Goal: Find specific page/section: Find specific page/section

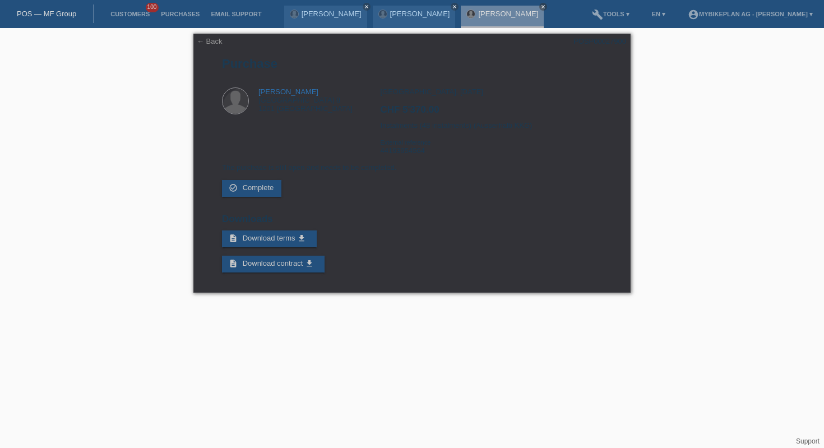
click at [53, 22] on div "POS — MF Group" at bounding box center [47, 13] width 94 height 19
click at [54, 12] on link "POS — MF Group" at bounding box center [46, 14] width 59 height 8
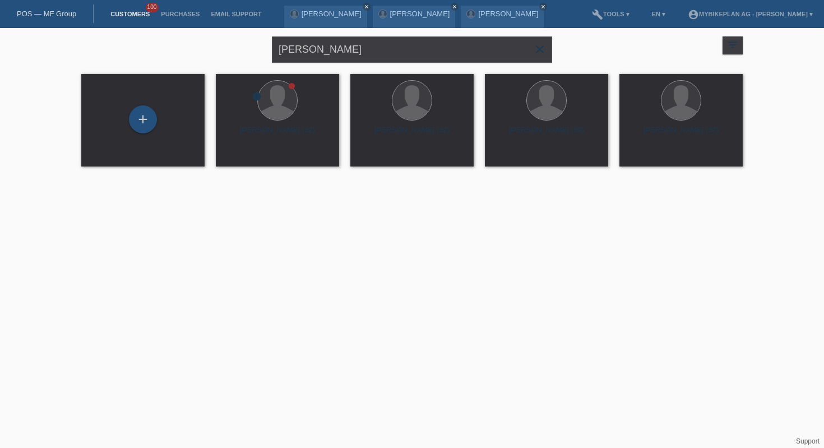
click at [542, 49] on icon "close" at bounding box center [539, 49] width 13 height 13
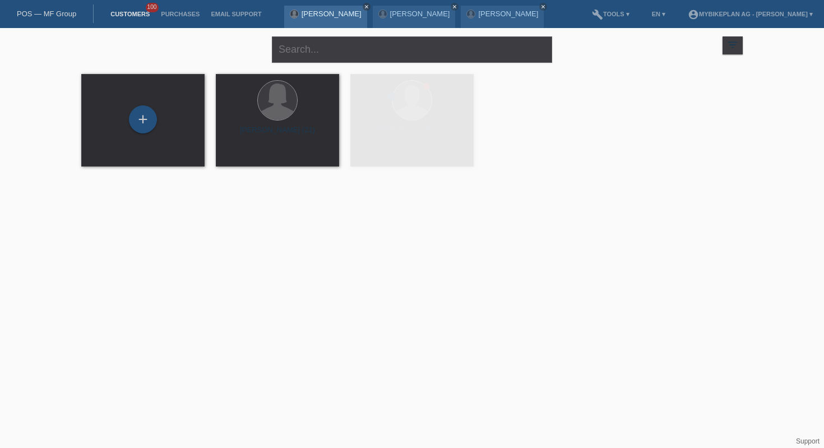
click at [364, 7] on icon "close" at bounding box center [367, 7] width 6 height 6
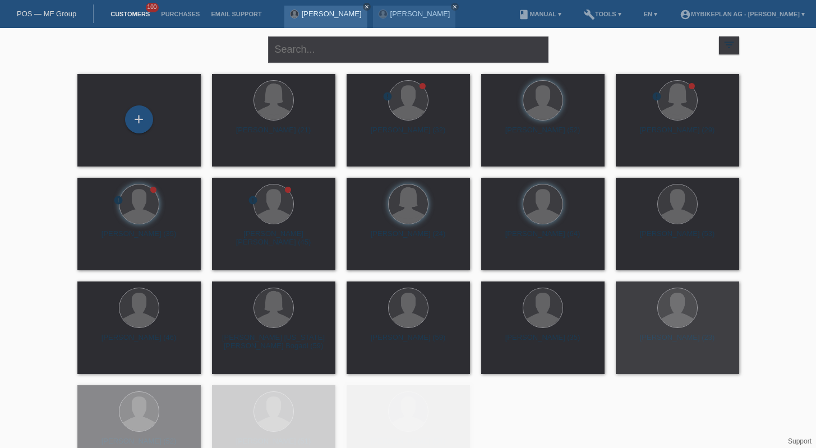
click at [364, 6] on icon "close" at bounding box center [367, 7] width 6 height 6
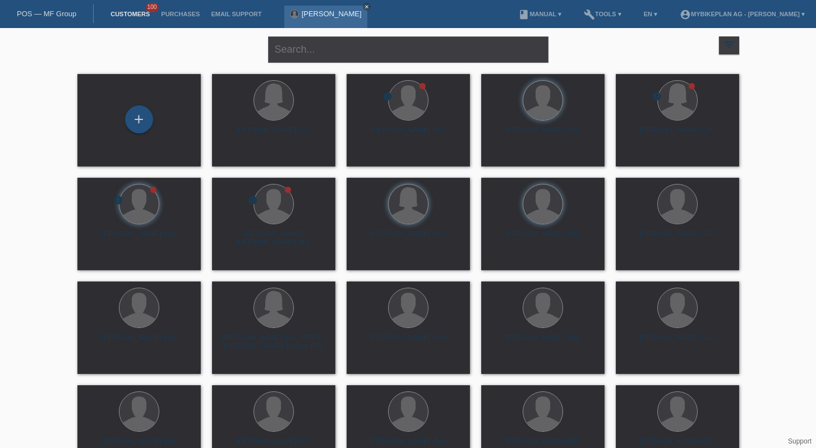
click at [365, 6] on icon "close" at bounding box center [367, 7] width 6 height 6
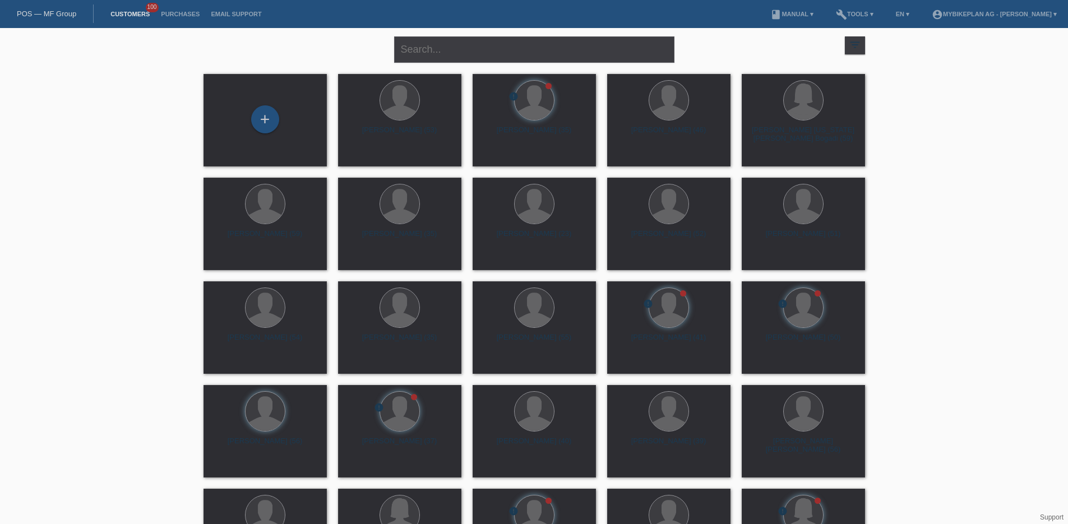
click at [135, 105] on div "close filter_list view_module Show all customers star Show stared customers lay…" at bounding box center [534, 307] width 1068 height 559
click at [459, 55] on input "text" at bounding box center [534, 49] width 280 height 26
paste input "44193954564 - Araz Adil haji, Moustache Friday 27 FS Speed Single"
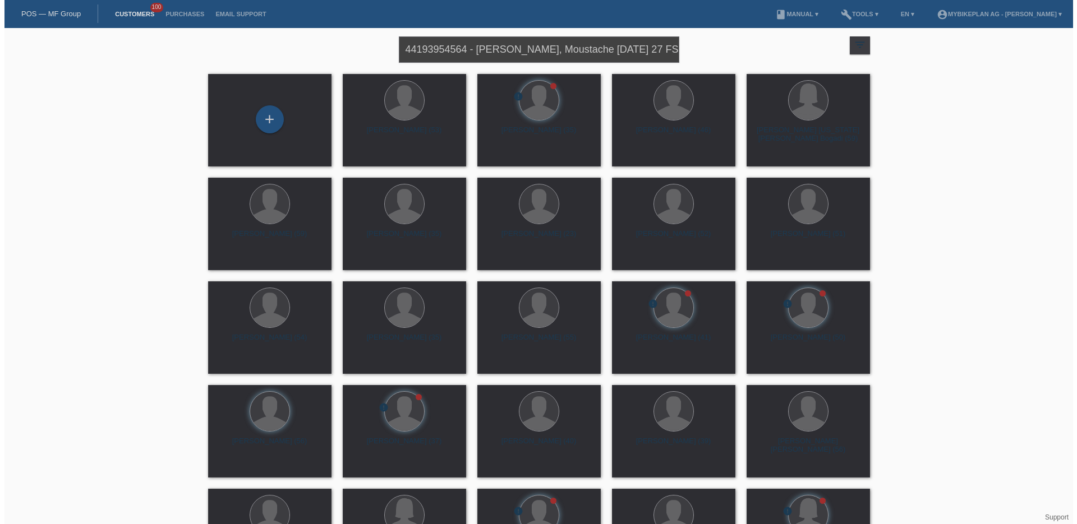
scroll to position [0, 34]
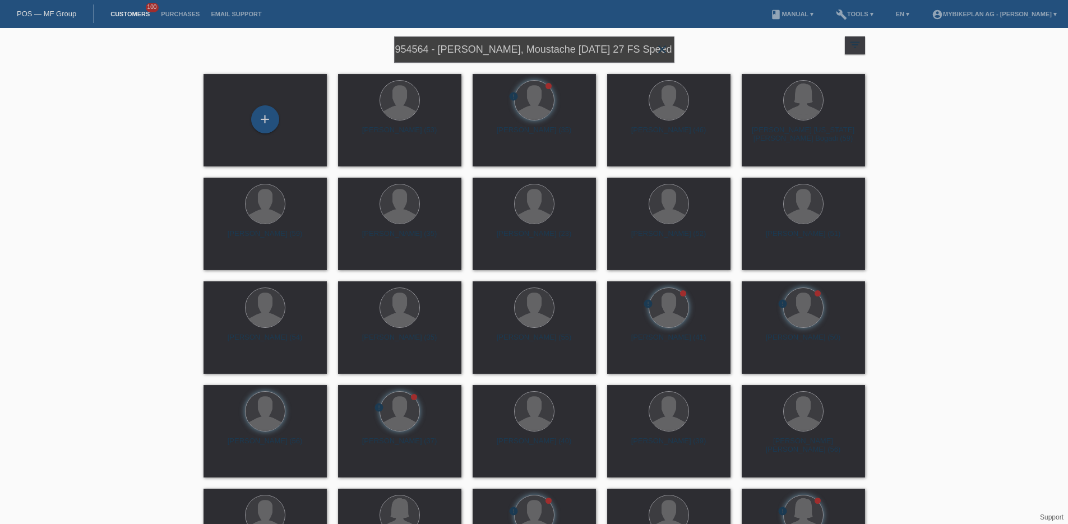
type input "44193954564 - Araz Adil haji, Moustache Friday 27 FS Speed Single"
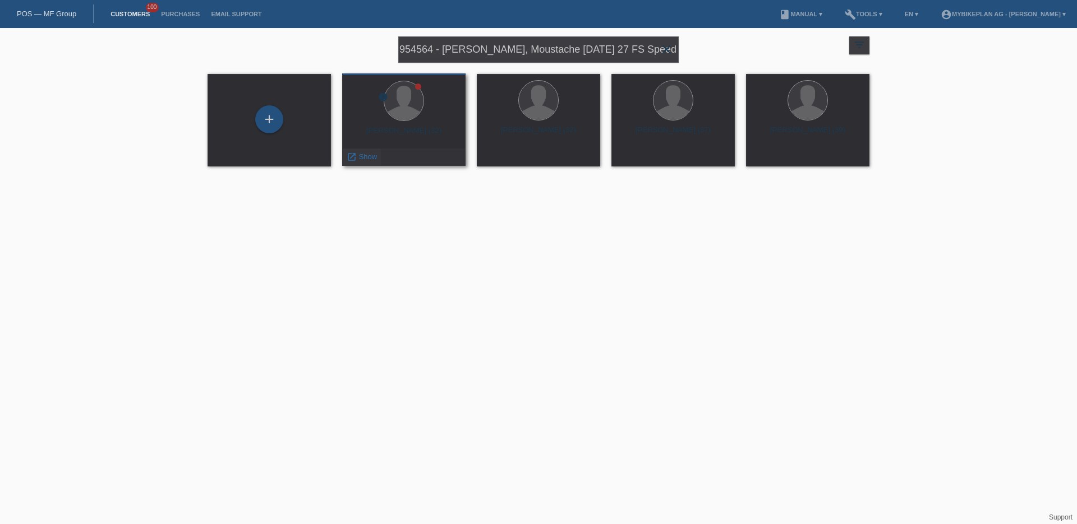
scroll to position [0, 0]
click at [362, 158] on span "Show" at bounding box center [368, 157] width 19 height 8
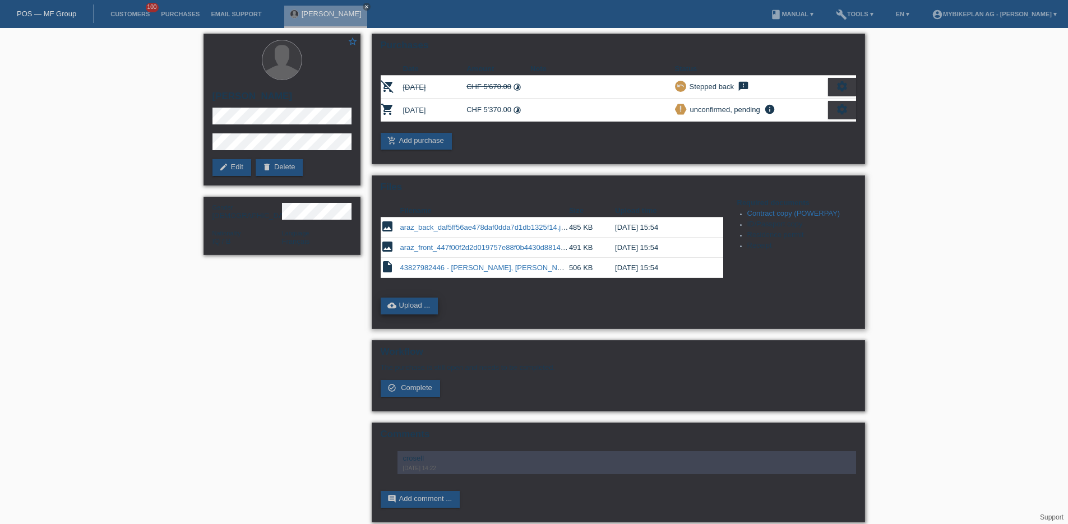
click at [402, 307] on link "cloud_upload Upload ..." at bounding box center [410, 306] width 58 height 17
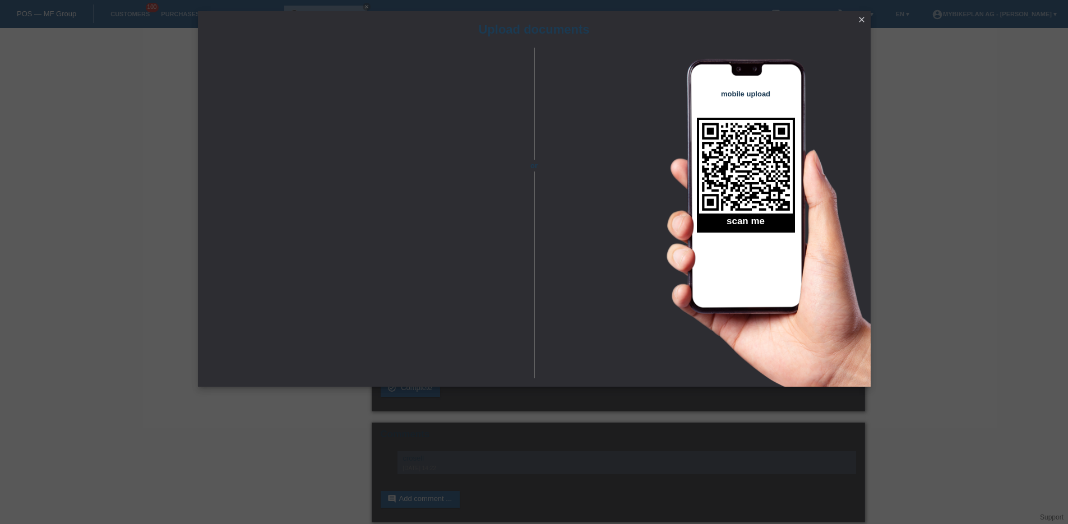
click at [921, 278] on div "Upload documents or mobile upload scan me close" at bounding box center [534, 262] width 1068 height 524
click at [861, 23] on icon "close" at bounding box center [861, 19] width 9 height 9
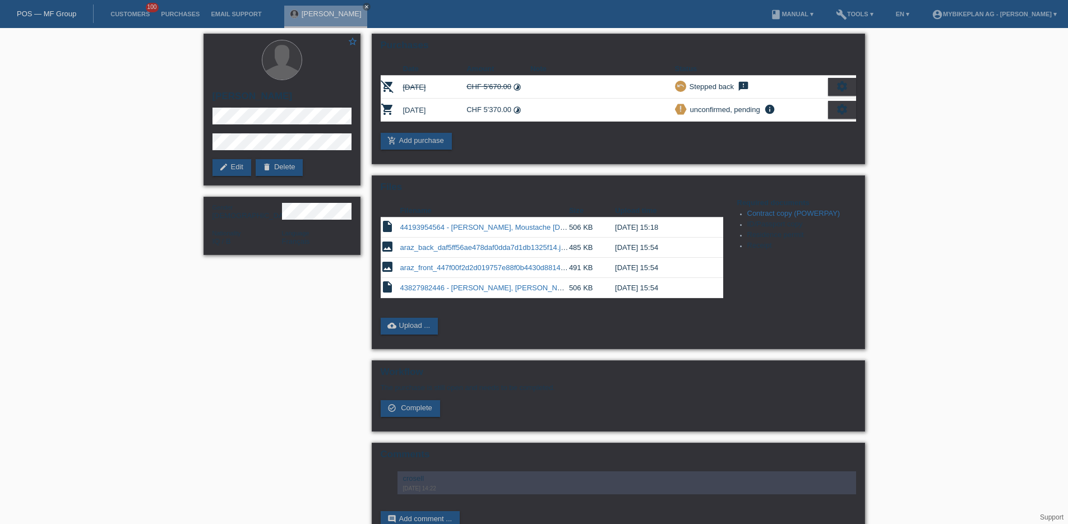
click at [54, 15] on link "POS — MF Group" at bounding box center [46, 14] width 59 height 8
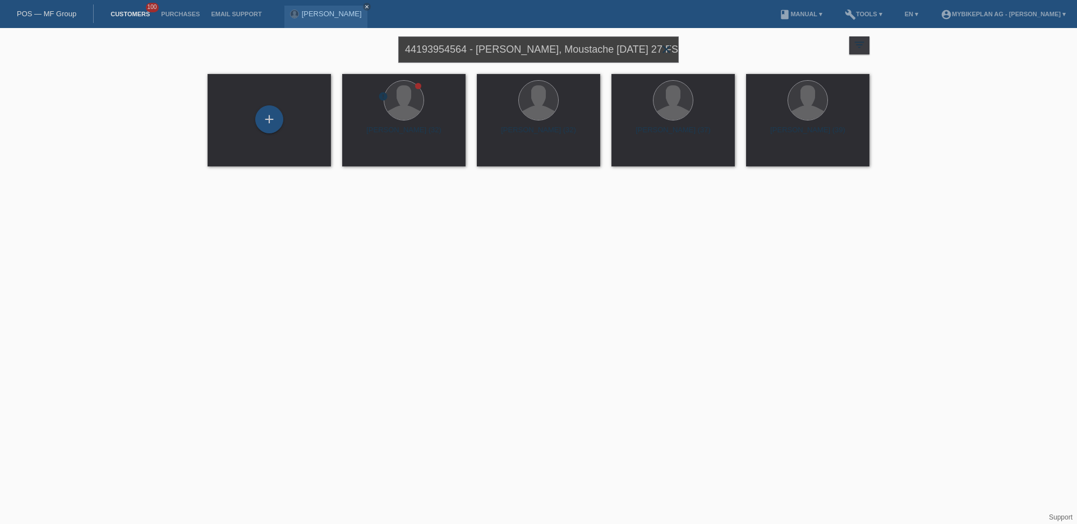
click at [434, 47] on input "44193954564 - Araz Adil haji, Moustache Friday 27 FS Speed Single" at bounding box center [538, 49] width 280 height 26
paste input "[PERSON_NAME]"
type input "[PERSON_NAME]"
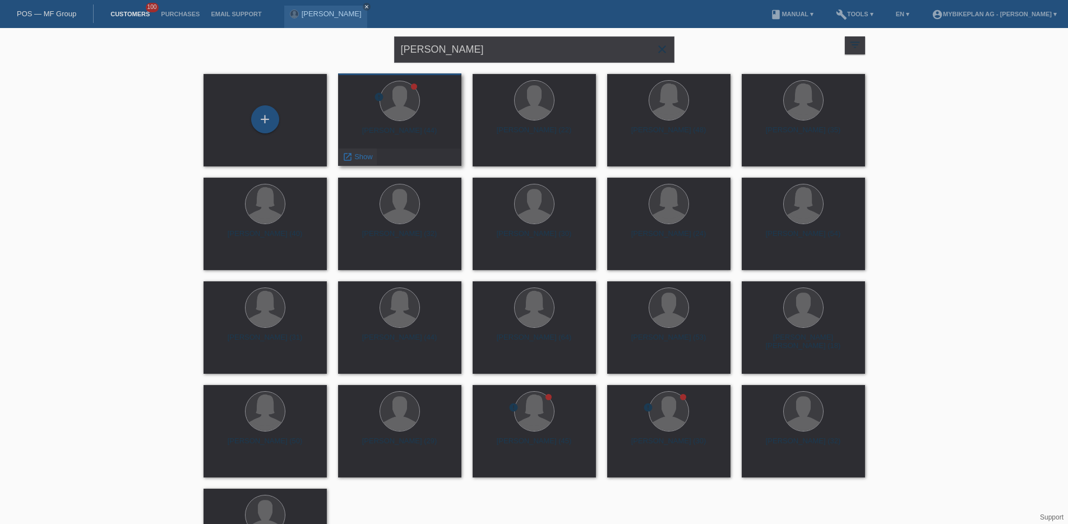
click at [365, 160] on span "Show" at bounding box center [363, 157] width 19 height 8
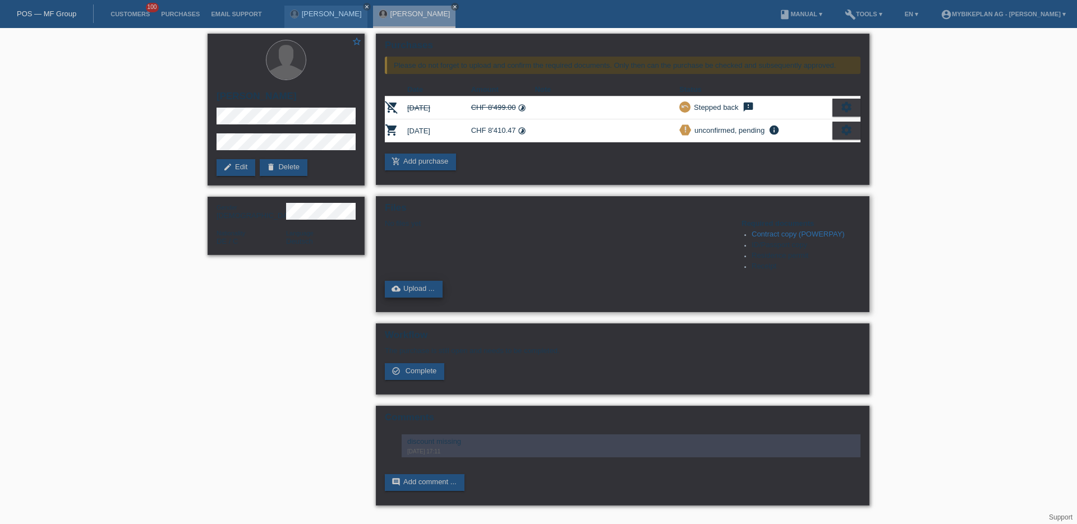
click at [425, 288] on link "cloud_upload Upload ..." at bounding box center [414, 289] width 58 height 17
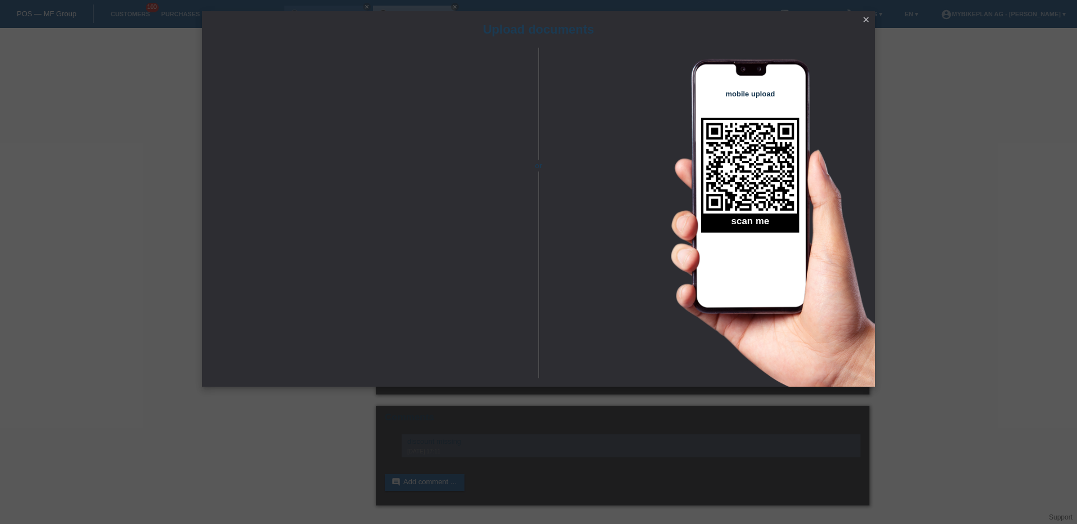
click at [862, 20] on icon "close" at bounding box center [865, 19] width 9 height 9
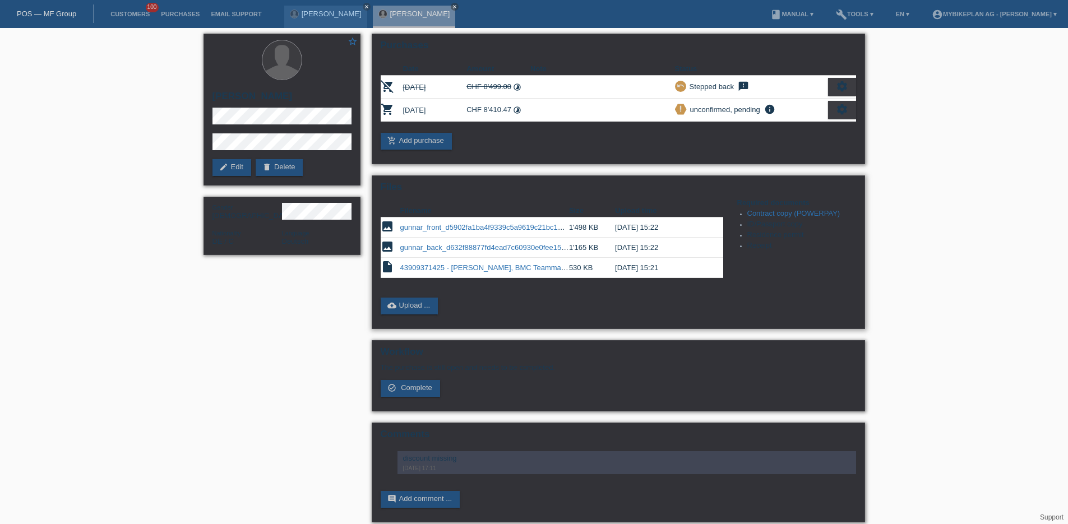
click at [470, 227] on link "gunnar_front_d5902fa1ba4f9339c5a9619c21bc1642.jpeg" at bounding box center [493, 227] width 186 height 8
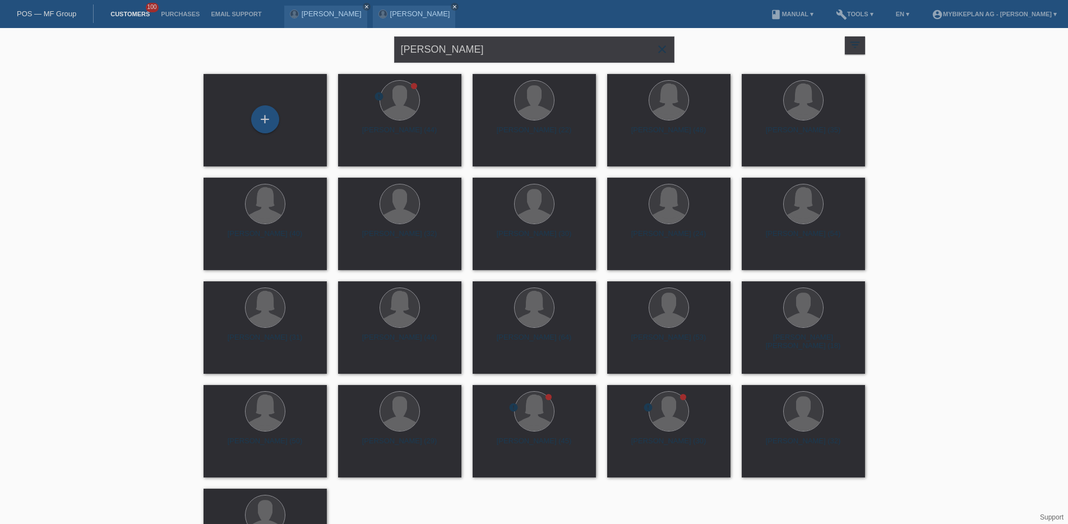
click at [184, 121] on div "[PERSON_NAME] close filter_list view_module Show all customers star Show stared…" at bounding box center [534, 307] width 1068 height 559
click at [247, 39] on div "[PERSON_NAME] close filter_list view_module Show all customers star Show stared…" at bounding box center [534, 48] width 673 height 40
